Goal: Task Accomplishment & Management: Manage account settings

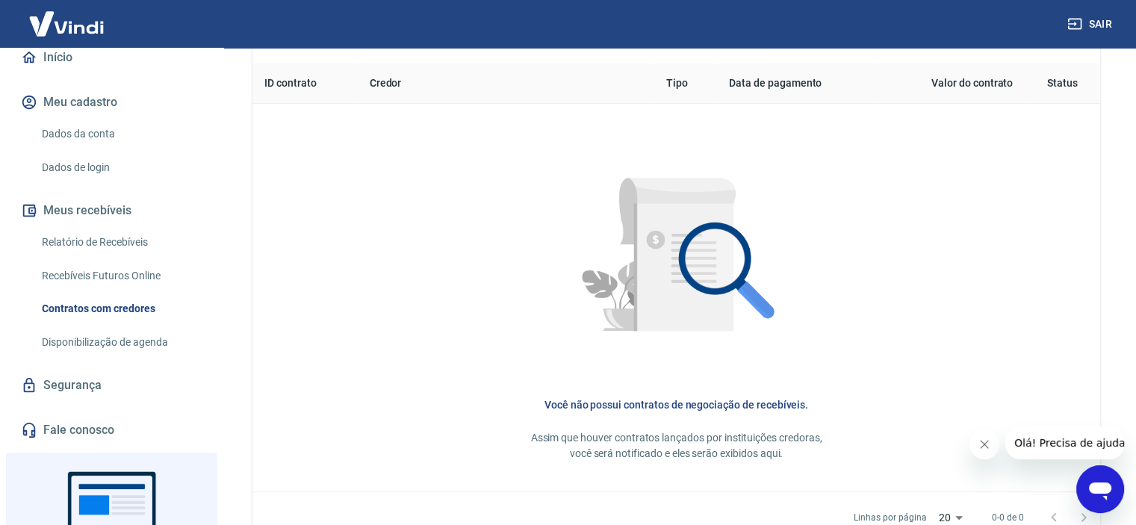
scroll to position [149, 0]
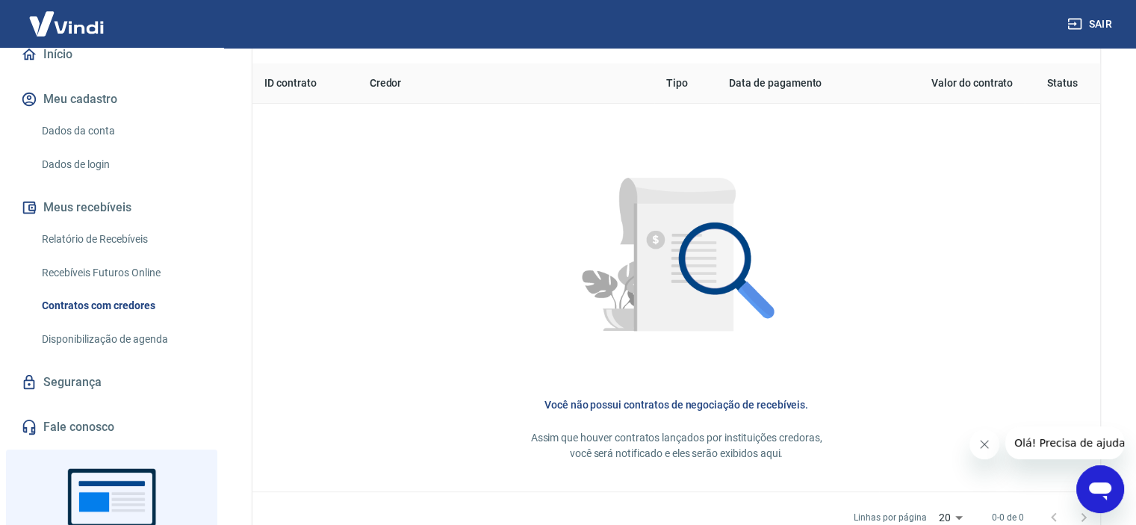
click at [104, 238] on link "Relatório de Recebíveis" at bounding box center [120, 239] width 169 height 31
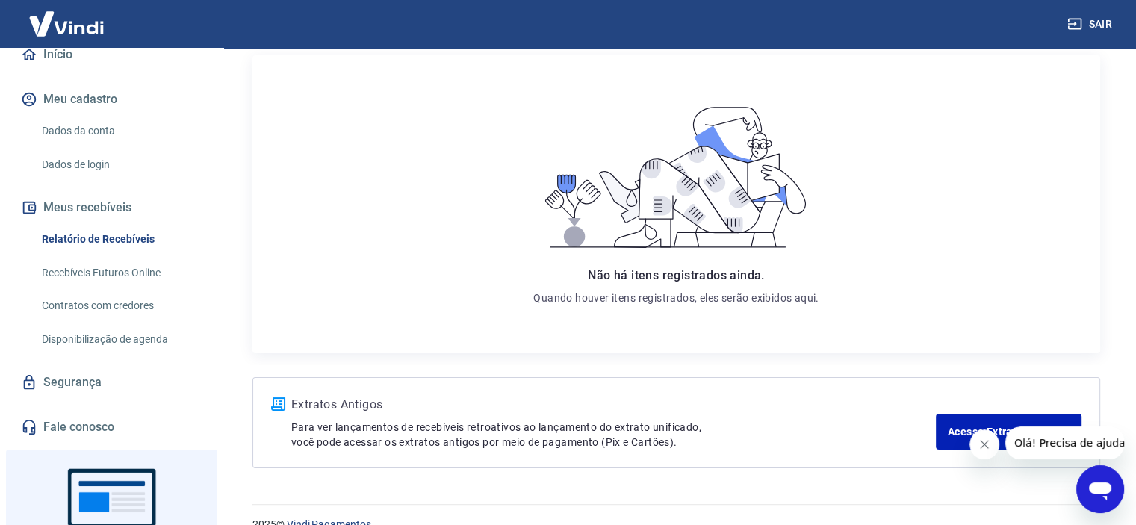
scroll to position [216, 0]
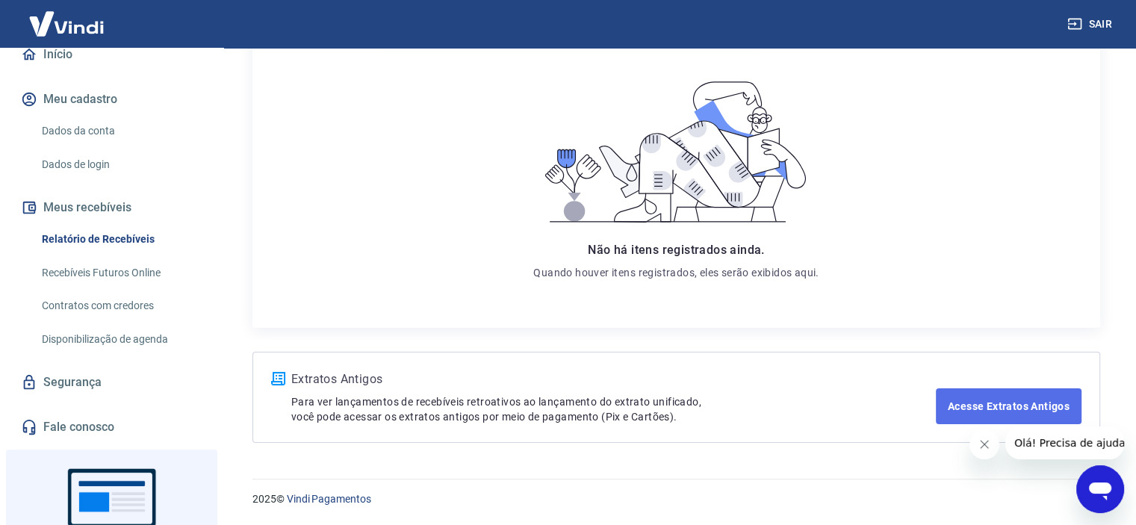
click at [993, 408] on link "Acesse Extratos Antigos" at bounding box center [1009, 406] width 146 height 36
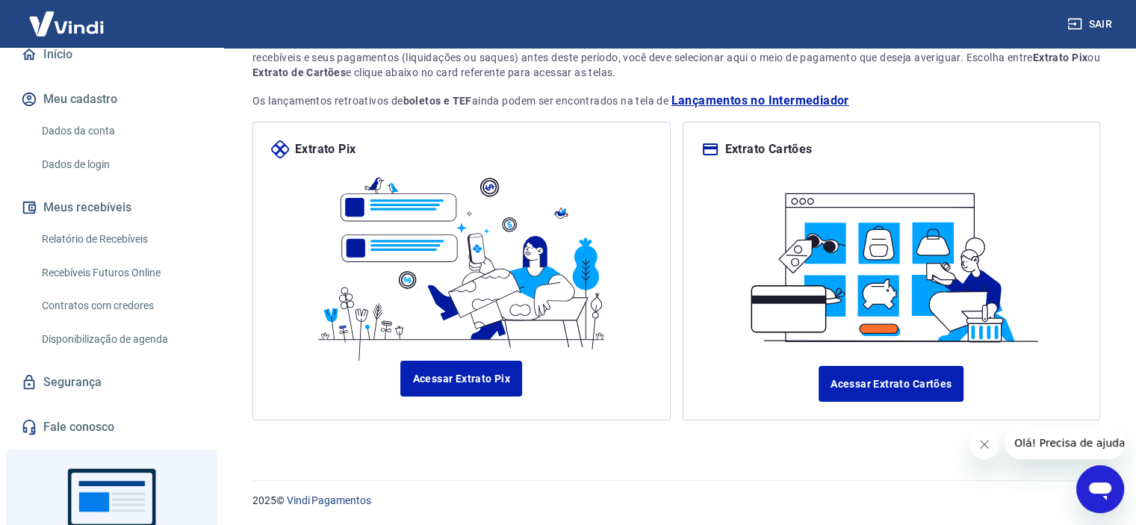
scroll to position [122, 0]
click at [866, 379] on link "Acessar Extrato Cartões" at bounding box center [890, 384] width 145 height 36
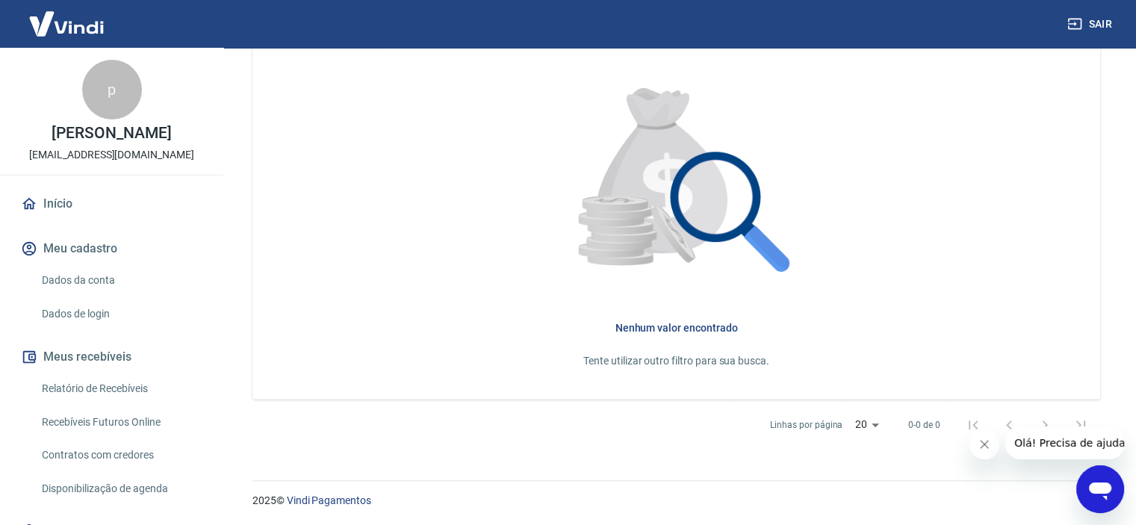
scroll to position [67, 0]
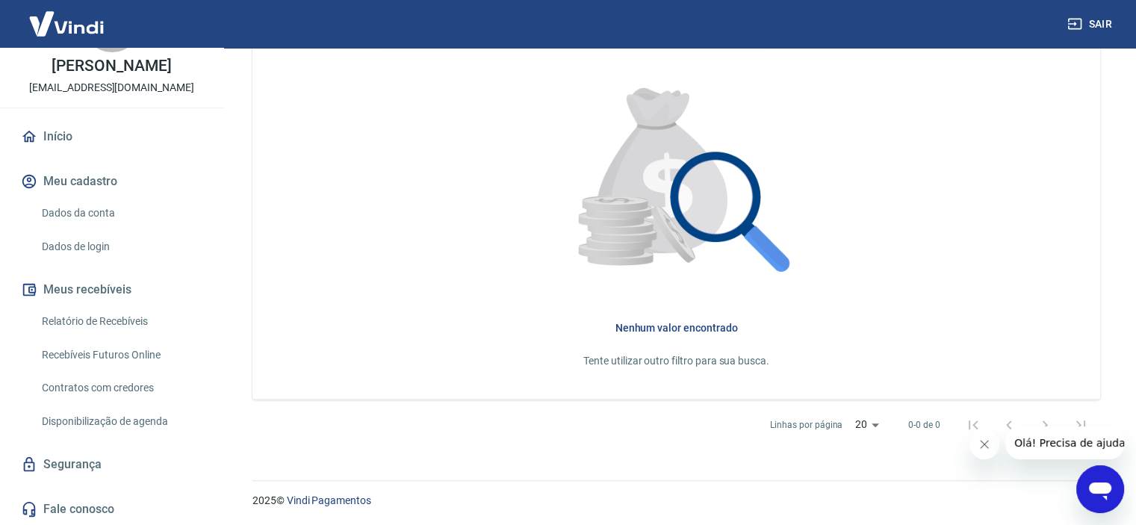
click at [52, 135] on link "Início" at bounding box center [111, 136] width 187 height 33
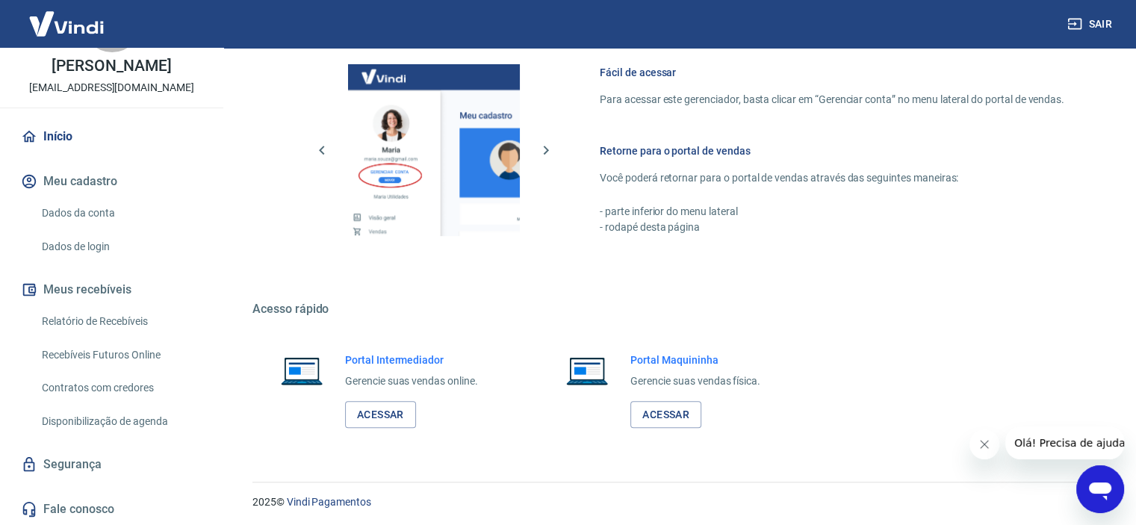
scroll to position [925, 0]
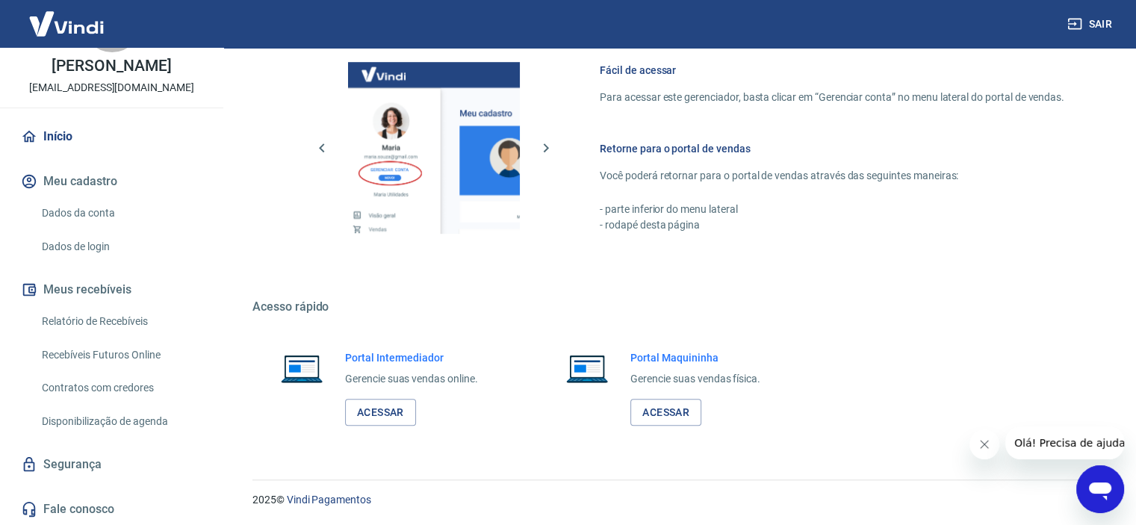
click at [75, 322] on link "Relatório de Recebíveis" at bounding box center [120, 321] width 169 height 31
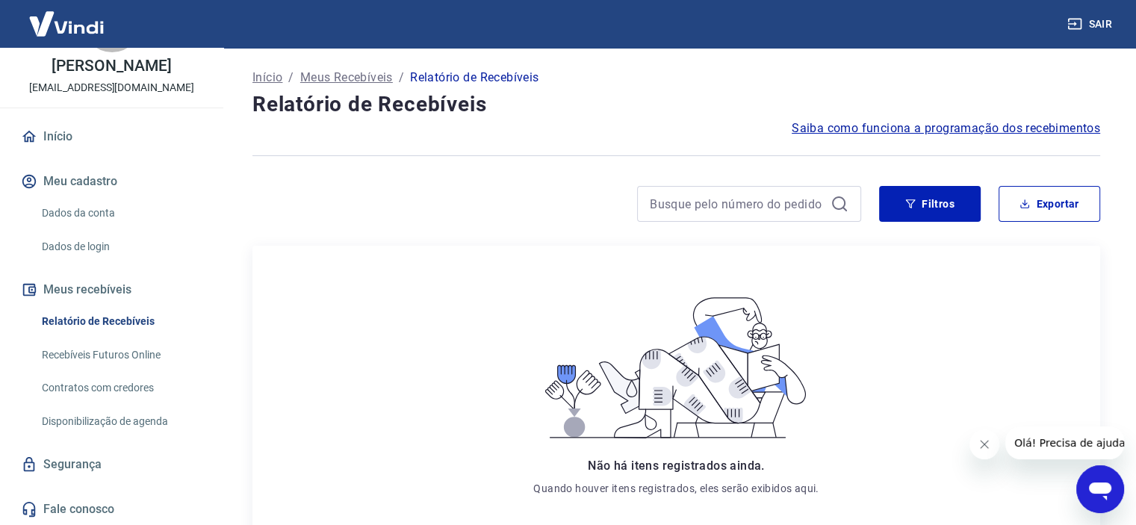
click at [130, 391] on link "Contratos com credores" at bounding box center [120, 388] width 169 height 31
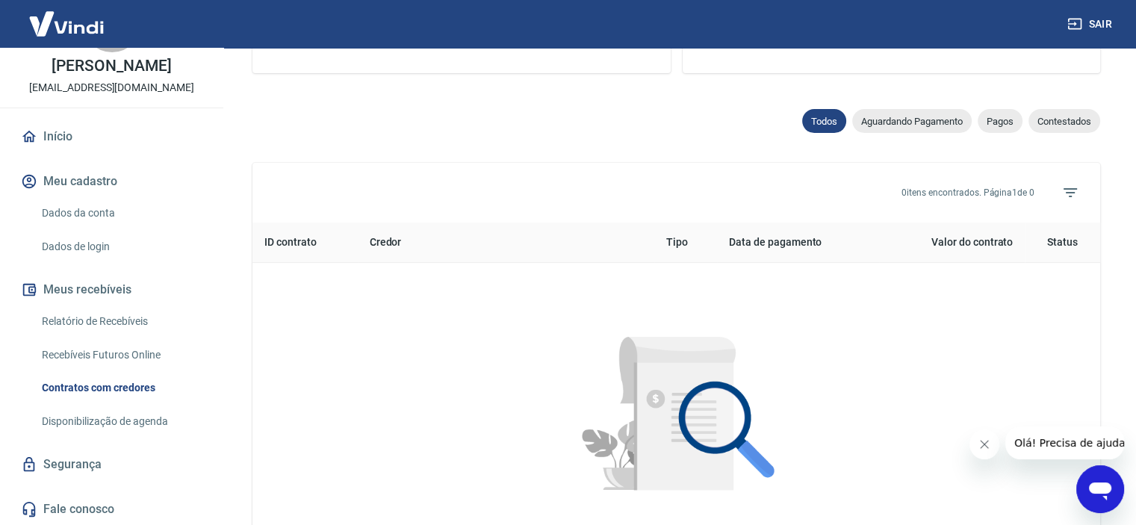
scroll to position [448, 0]
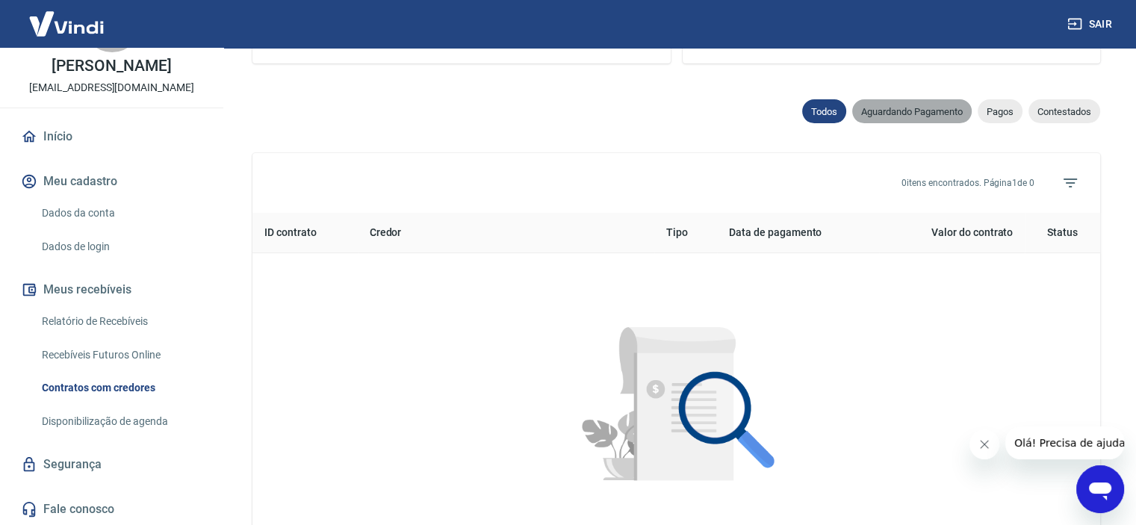
click at [928, 113] on span "Aguardando Pagamento" at bounding box center [911, 111] width 119 height 11
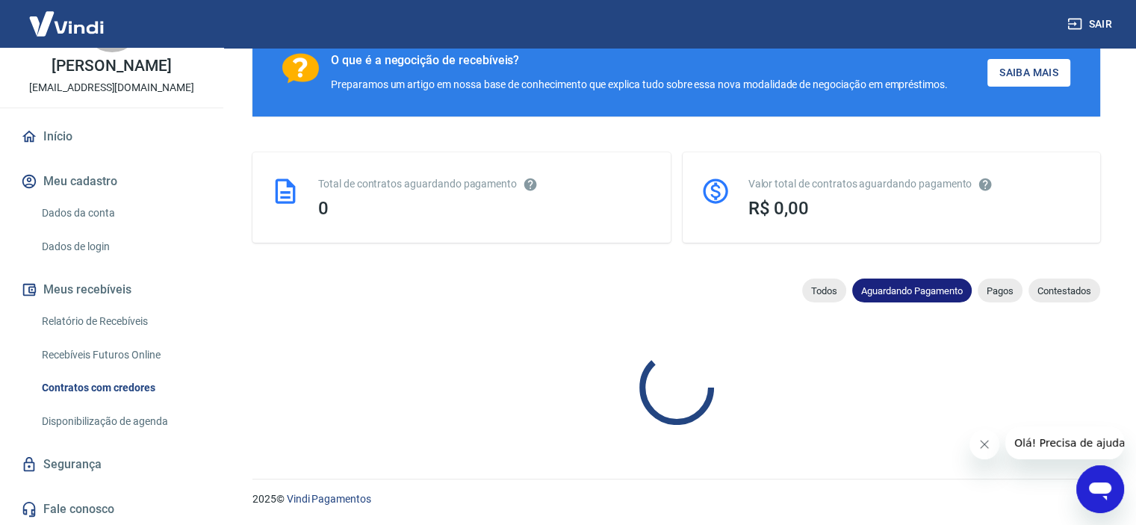
scroll to position [448, 0]
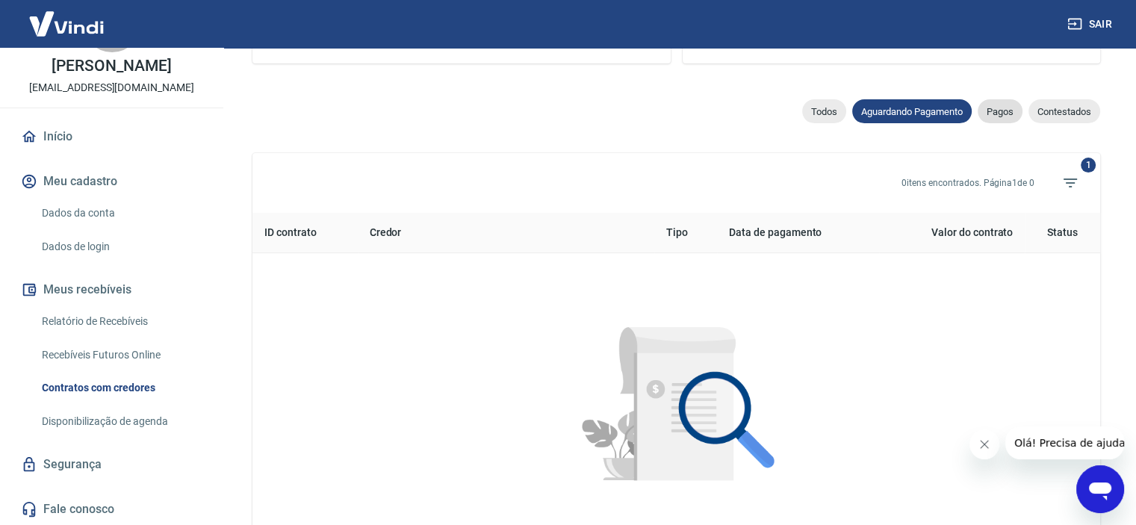
click at [1001, 113] on span "Pagos" at bounding box center [999, 111] width 45 height 11
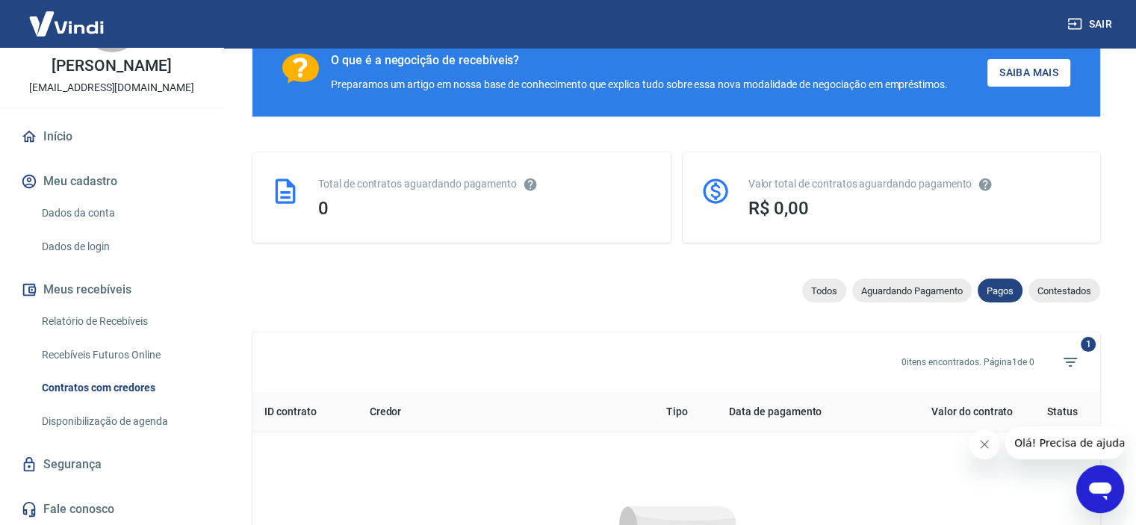
scroll to position [448, 0]
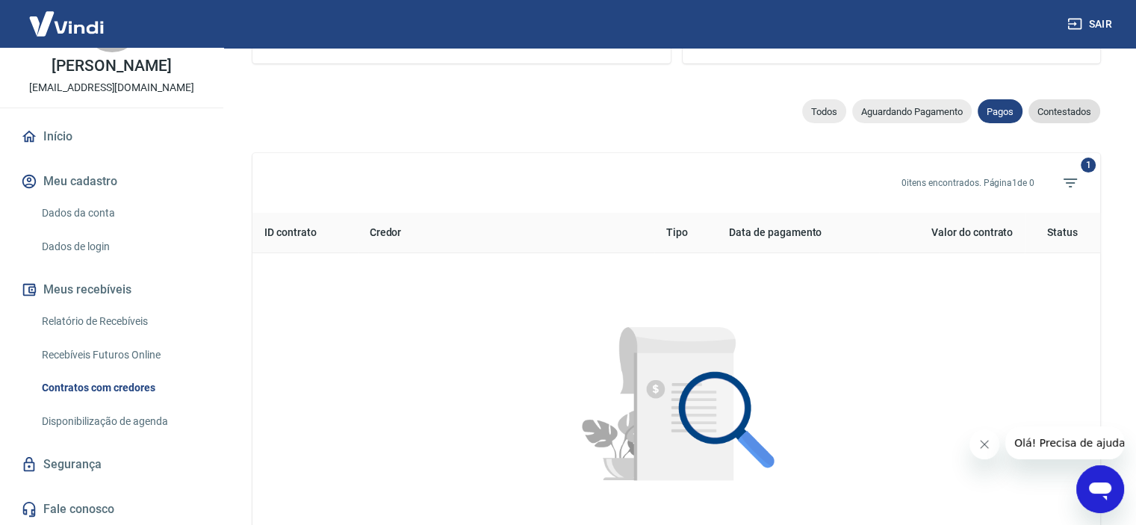
click at [1072, 102] on div "Contestados" at bounding box center [1064, 111] width 72 height 24
select select "rejected"
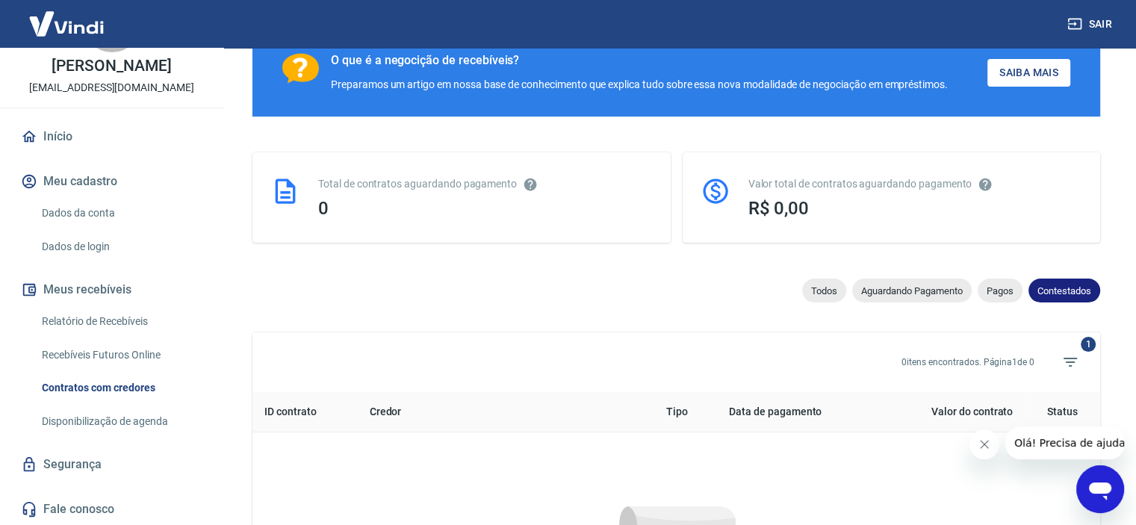
scroll to position [448, 0]
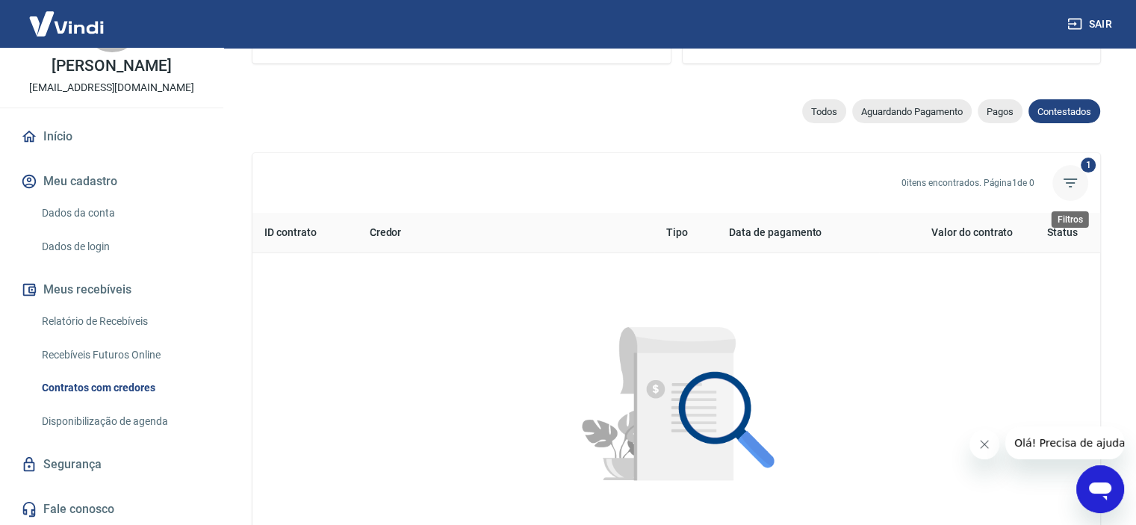
click at [1062, 181] on icon "Filtros" at bounding box center [1070, 183] width 18 height 18
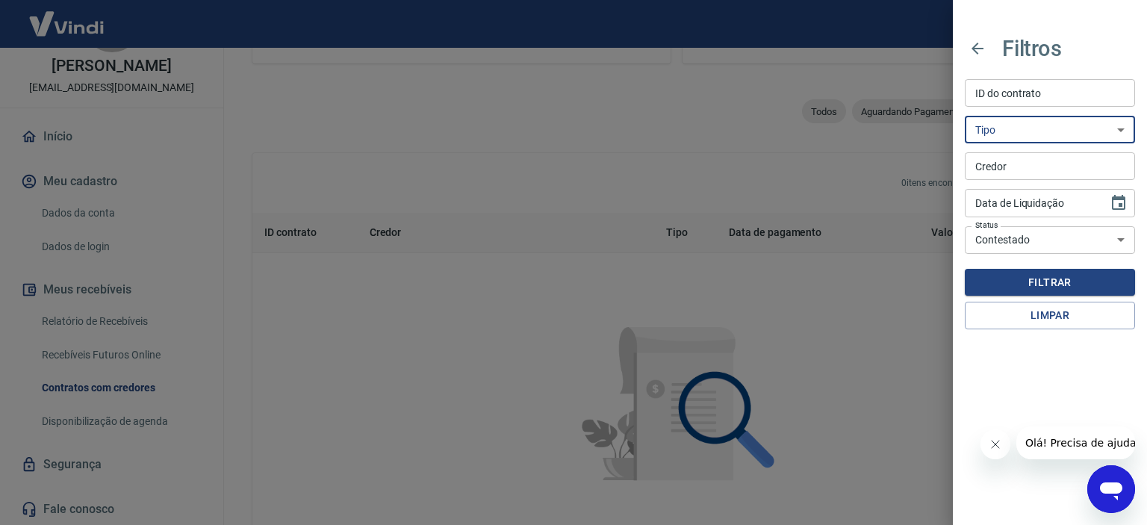
click at [1042, 136] on select "Troca de titularidade Antecipação Pós-Contratada Garantia Penhora" at bounding box center [1050, 130] width 170 height 28
click at [638, 141] on div at bounding box center [573, 262] width 1147 height 525
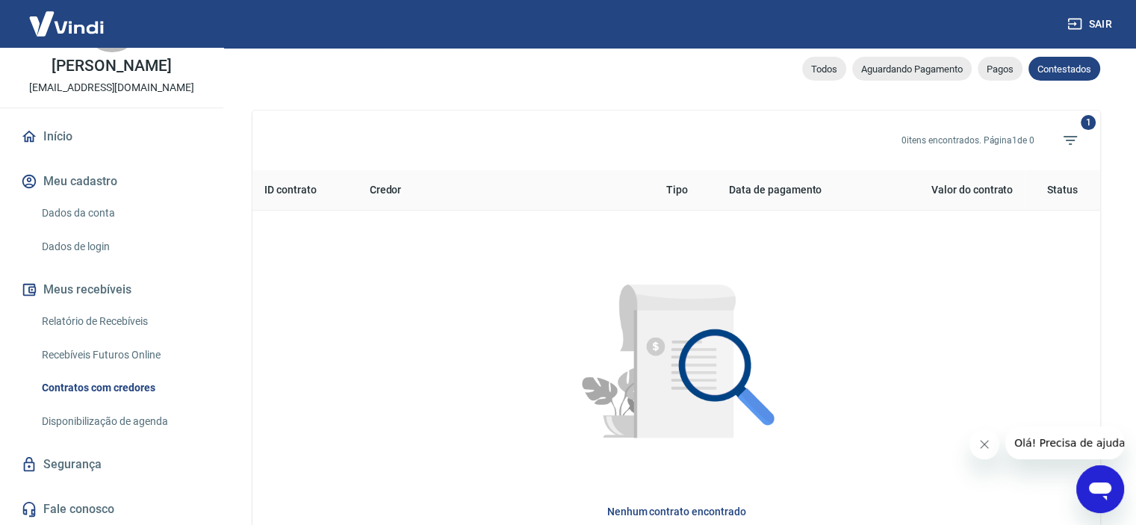
scroll to position [675, 0]
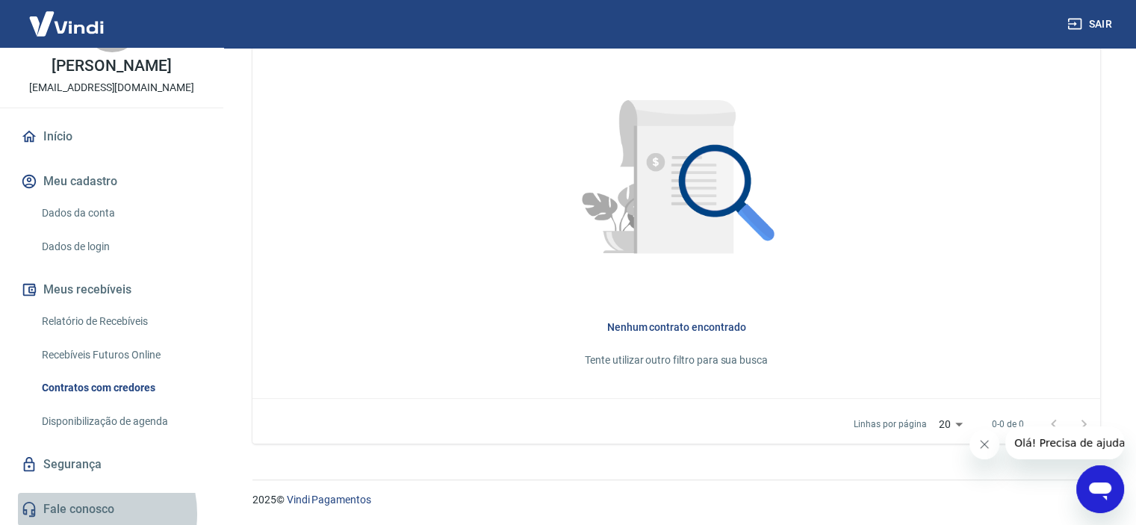
click at [85, 513] on link "Fale conosco" at bounding box center [111, 509] width 187 height 33
